Goal: Task Accomplishment & Management: Manage account settings

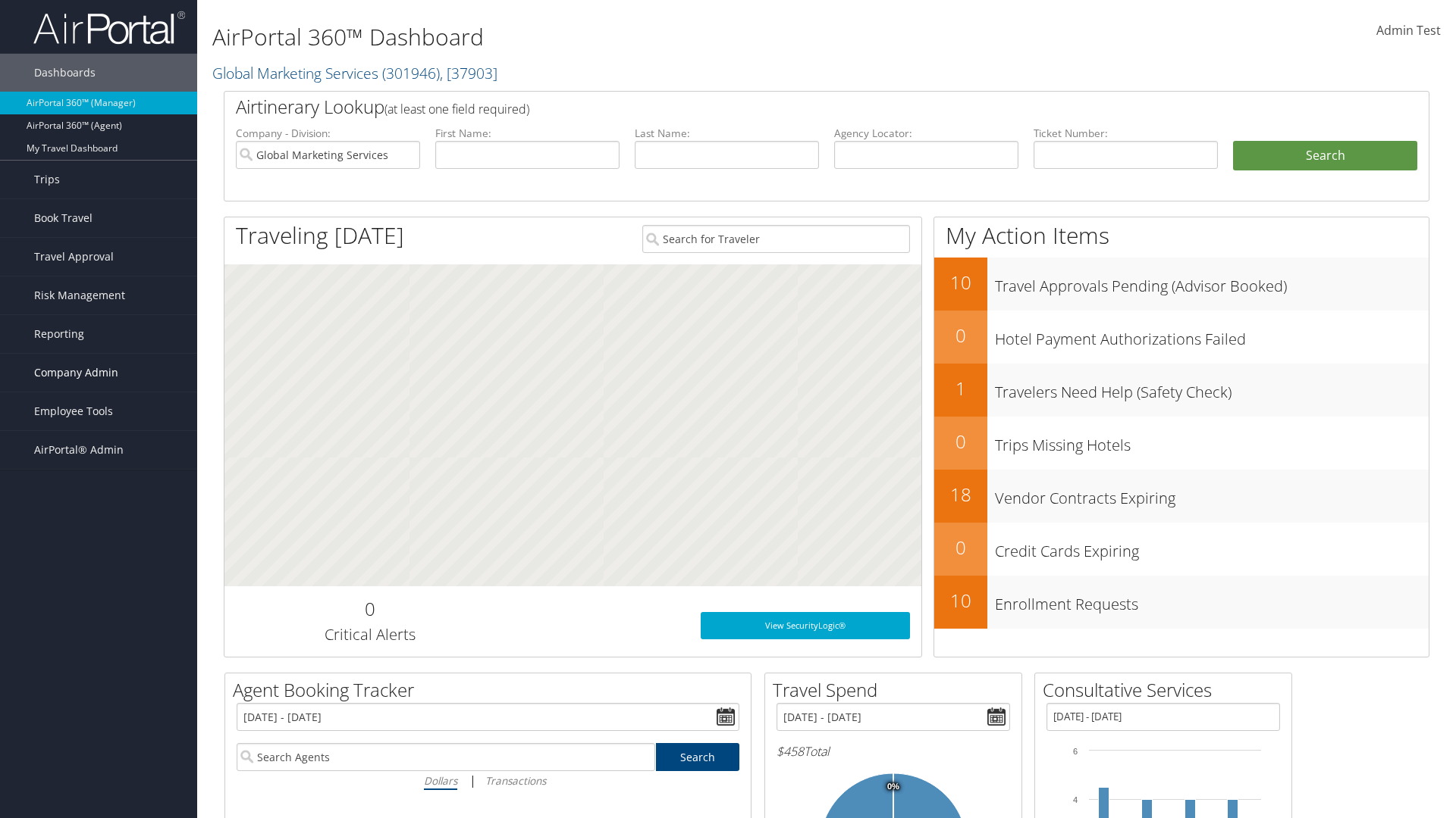
click at [98, 373] on span "Company Admin" at bounding box center [76, 373] width 84 height 38
click at [0, 0] on link "People" at bounding box center [0, 0] width 0 height 0
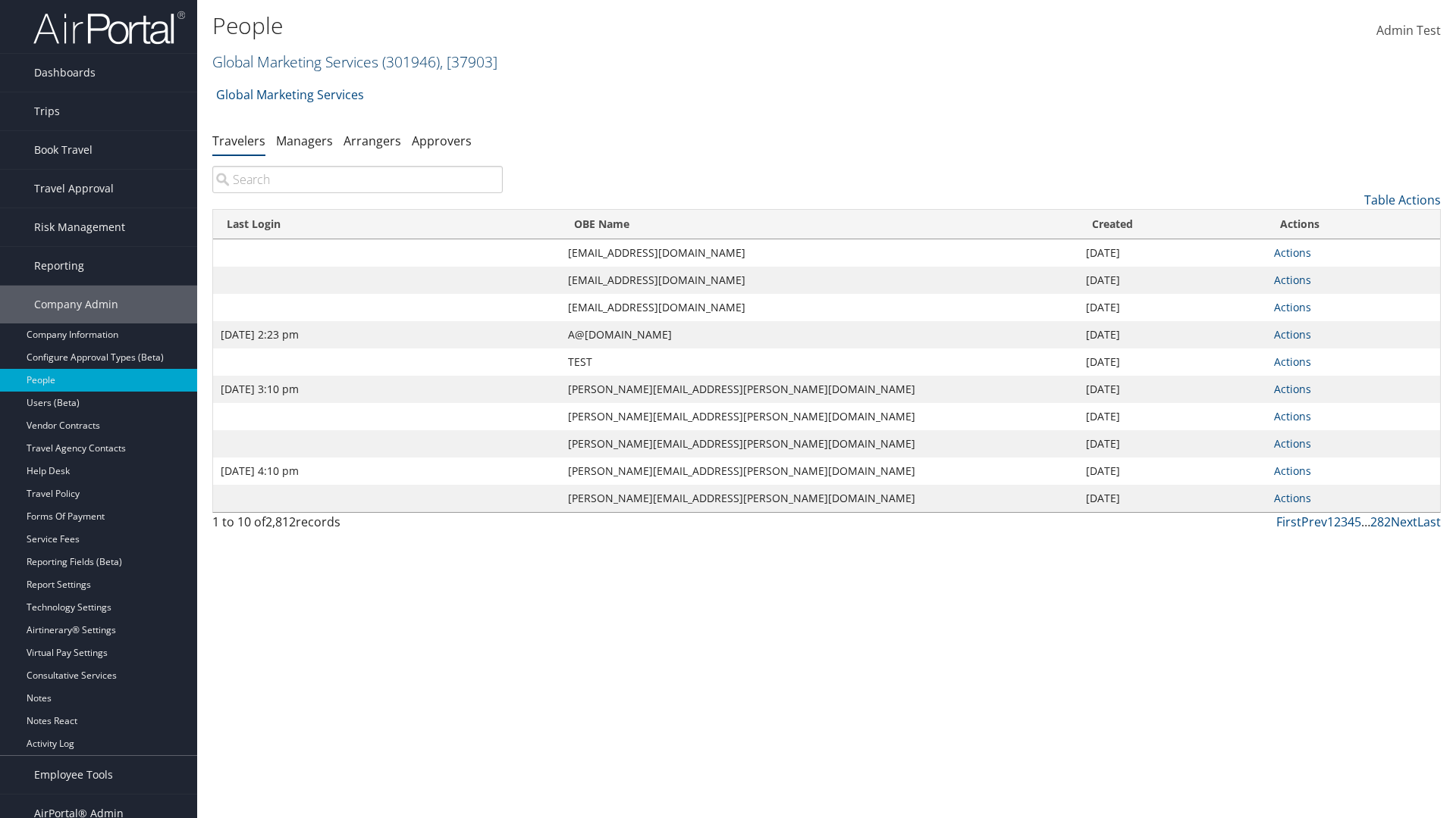
click at [293, 61] on link "Global Marketing Services ( 301946 ) , [ 37903 ]" at bounding box center [354, 61] width 285 height 21
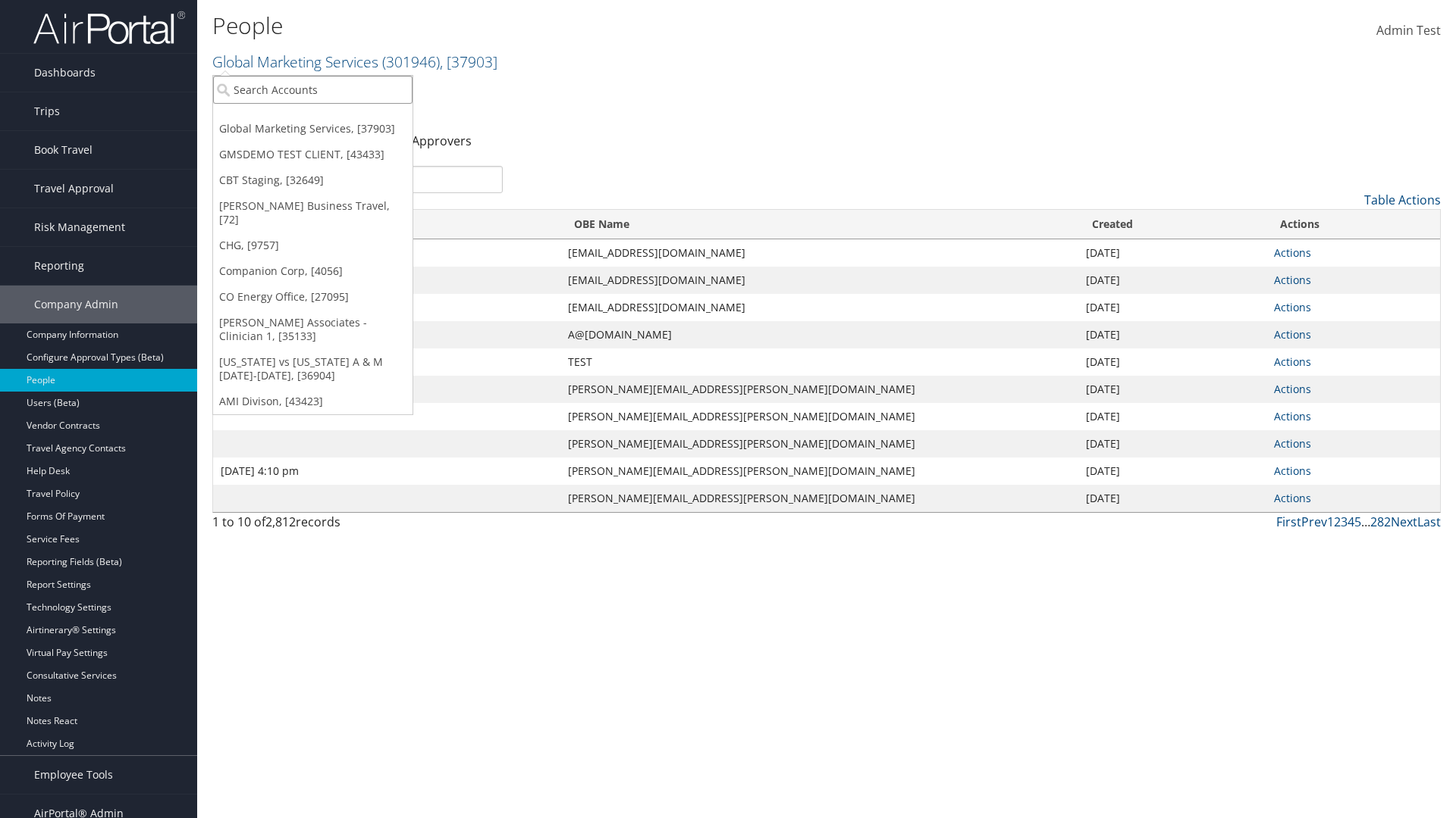
click at [312, 89] on input "search" at bounding box center [312, 90] width 199 height 28
type input "Global Marketing Services"
click at [327, 117] on div "Global Marketing Services (301946), [37903]" at bounding box center [327, 117] width 244 height 14
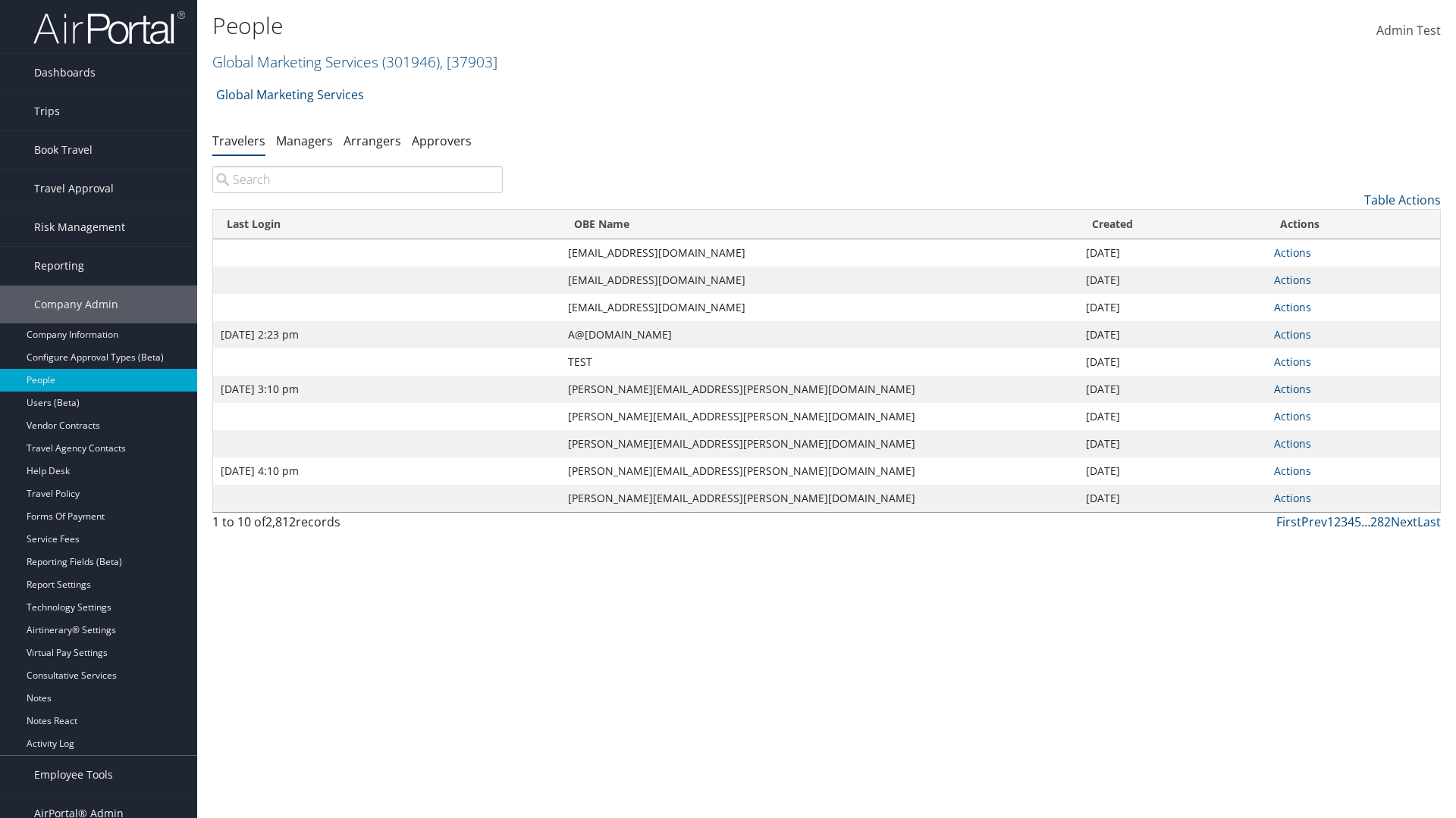
click at [357, 180] on input "search" at bounding box center [358, 179] width 291 height 27
type input "Sep 17, 2020 2:23 pm"
